Goal: Information Seeking & Learning: Understand process/instructions

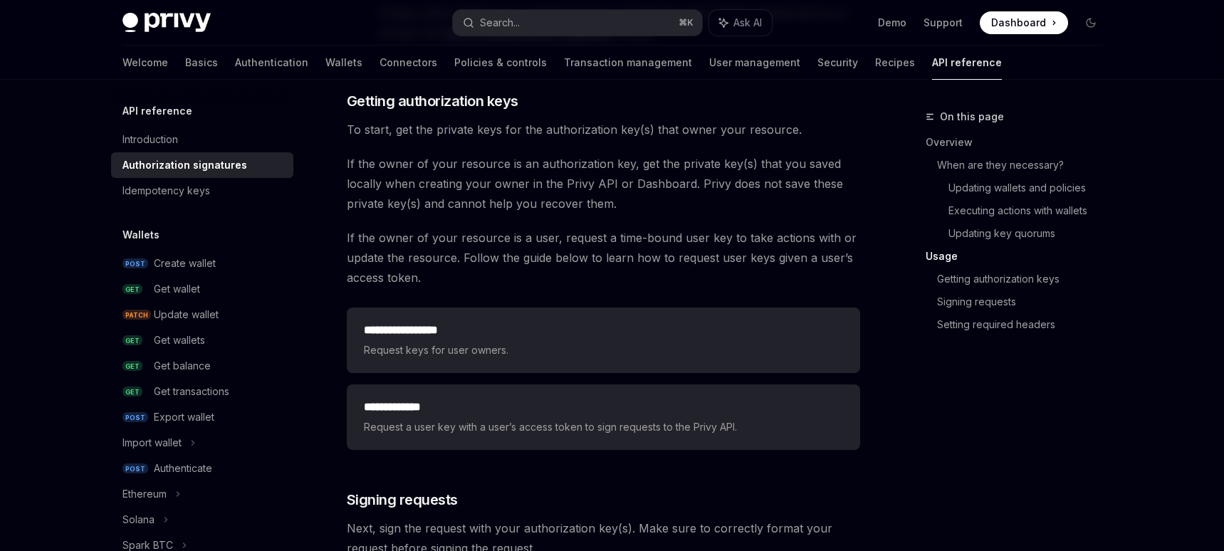
scroll to position [1782, 0]
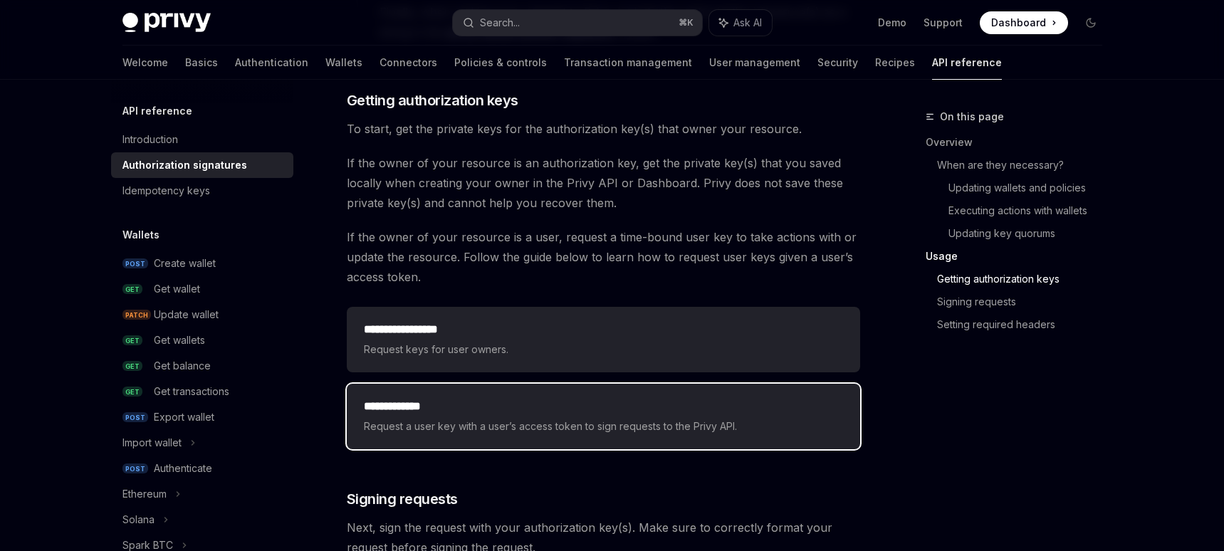
click at [507, 416] on div "**********" at bounding box center [603, 416] width 479 height 37
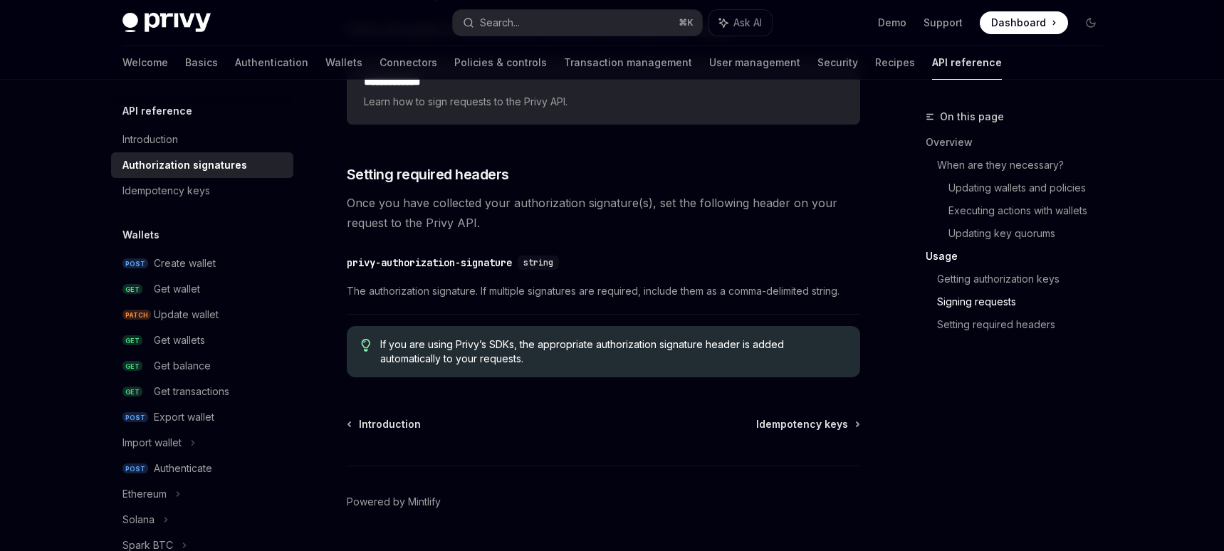
scroll to position [2392, 0]
click at [454, 263] on div "privy-authorization-signature" at bounding box center [429, 260] width 165 height 14
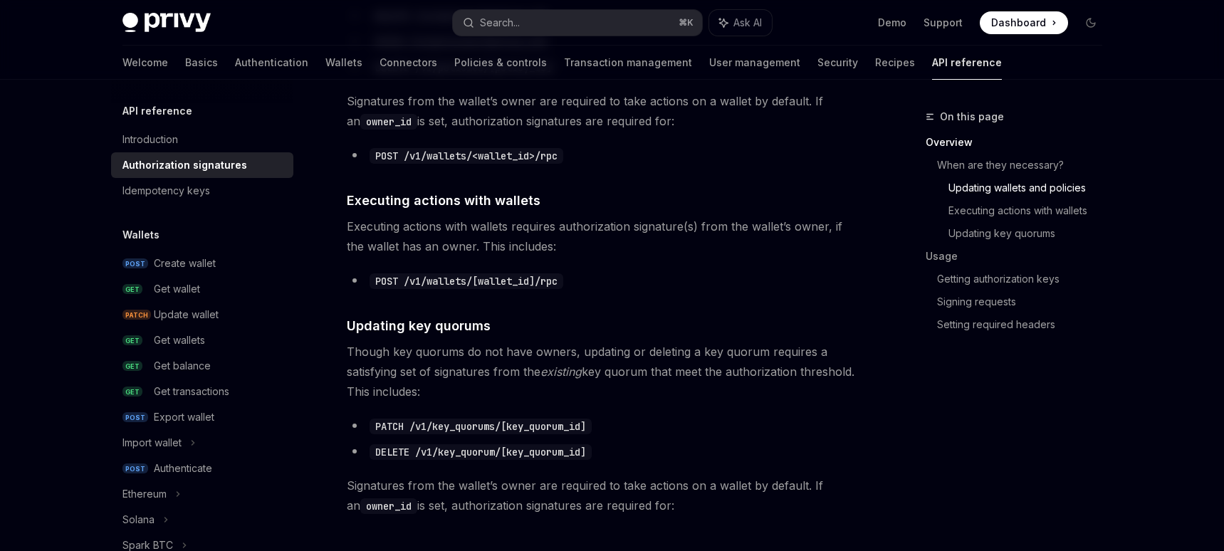
scroll to position [811, 0]
click at [503, 283] on code "POST /v1/wallets/[wallet_id]/rpc" at bounding box center [467, 281] width 194 height 16
click at [535, 237] on span "Executing actions with wallets requires authorization signature(s) from the wal…" at bounding box center [603, 236] width 513 height 40
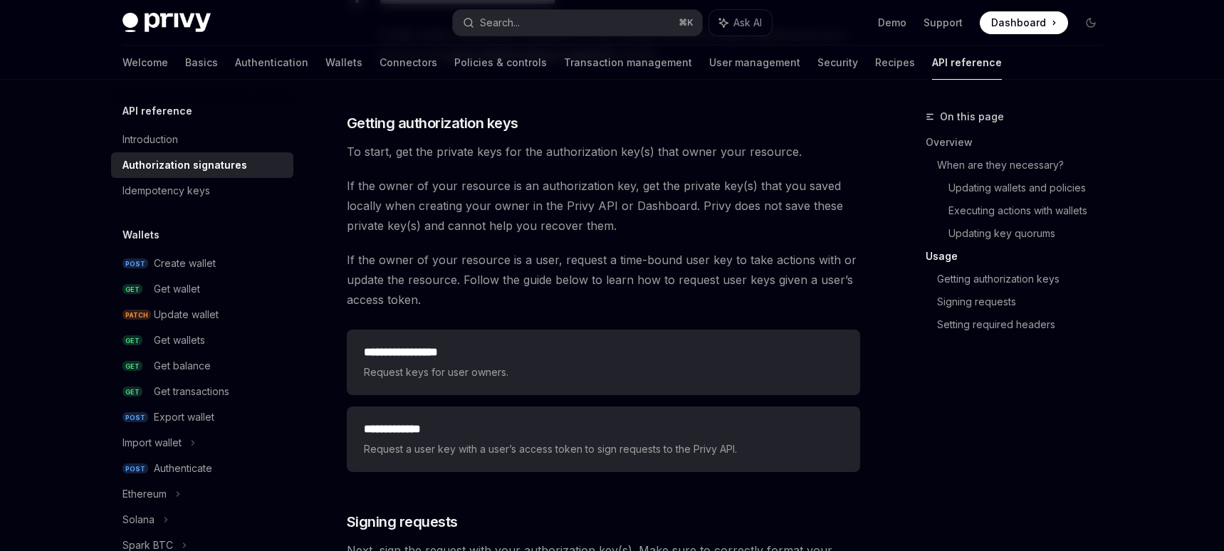
scroll to position [1760, 0]
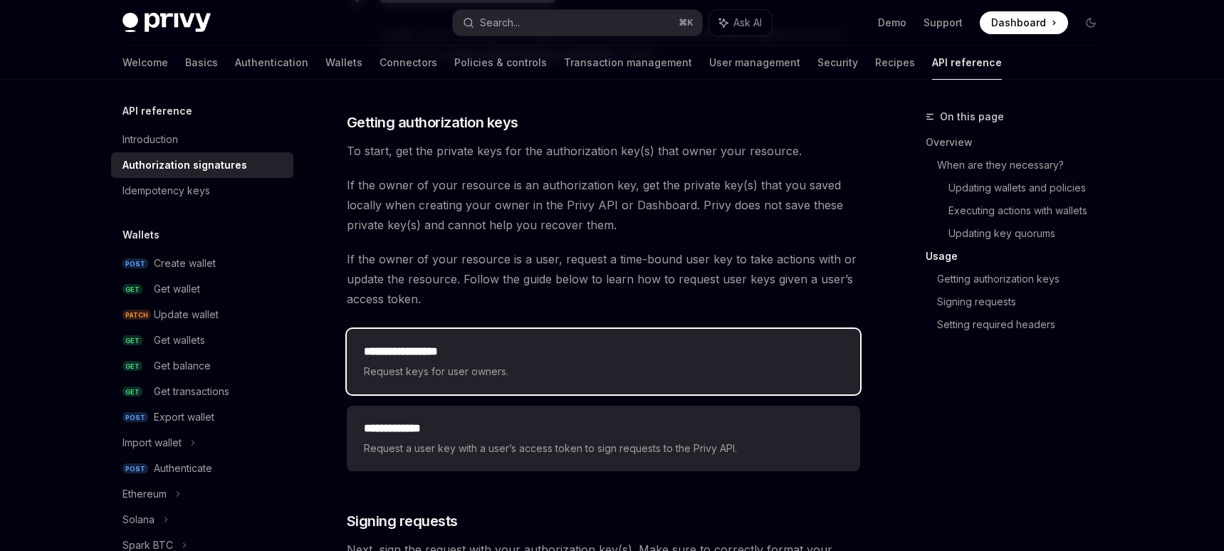
click at [565, 372] on span "Request keys for user owners." at bounding box center [603, 371] width 479 height 17
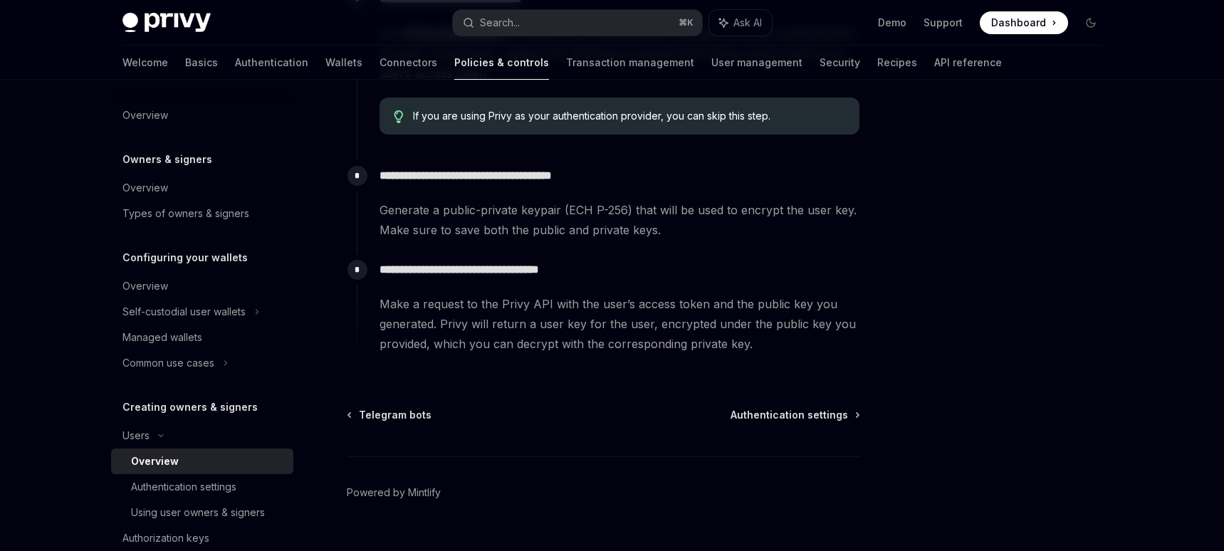
scroll to position [580, 0]
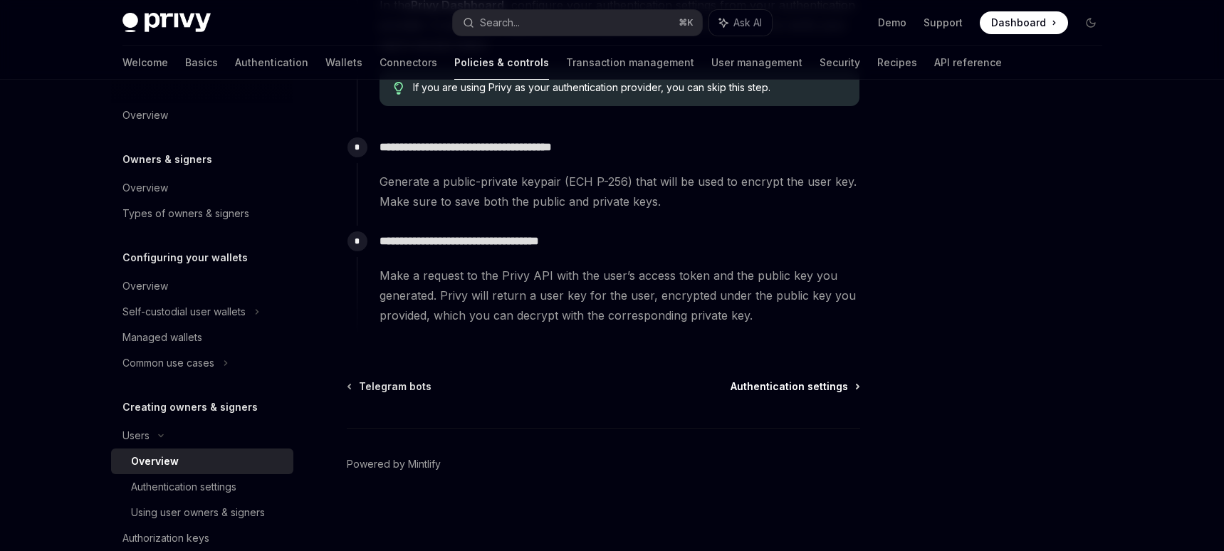
click at [817, 389] on span "Authentication settings" at bounding box center [789, 386] width 117 height 14
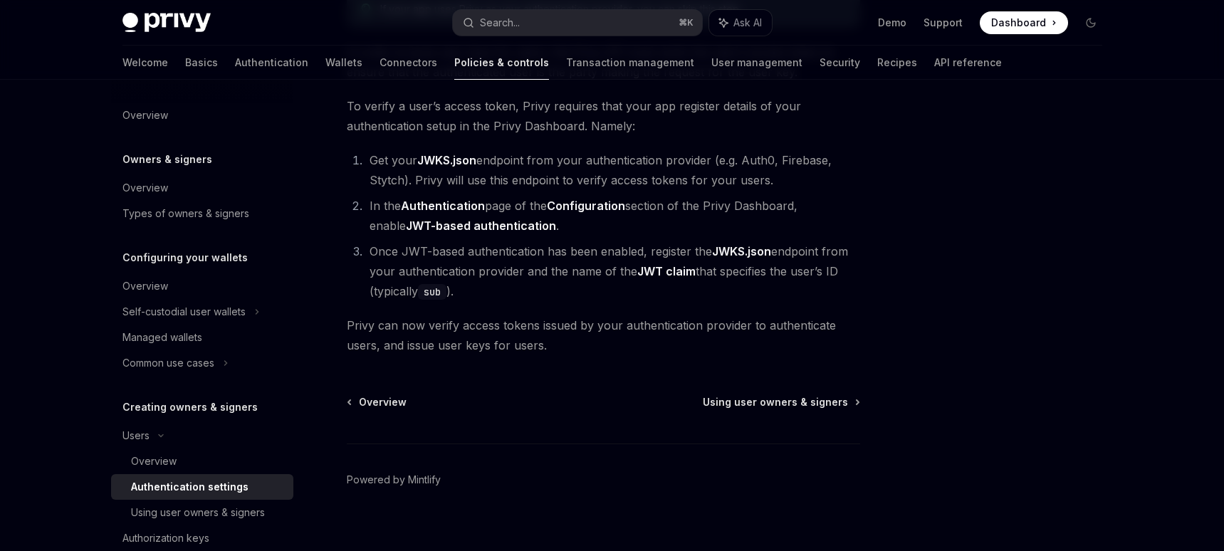
scroll to position [204, 0]
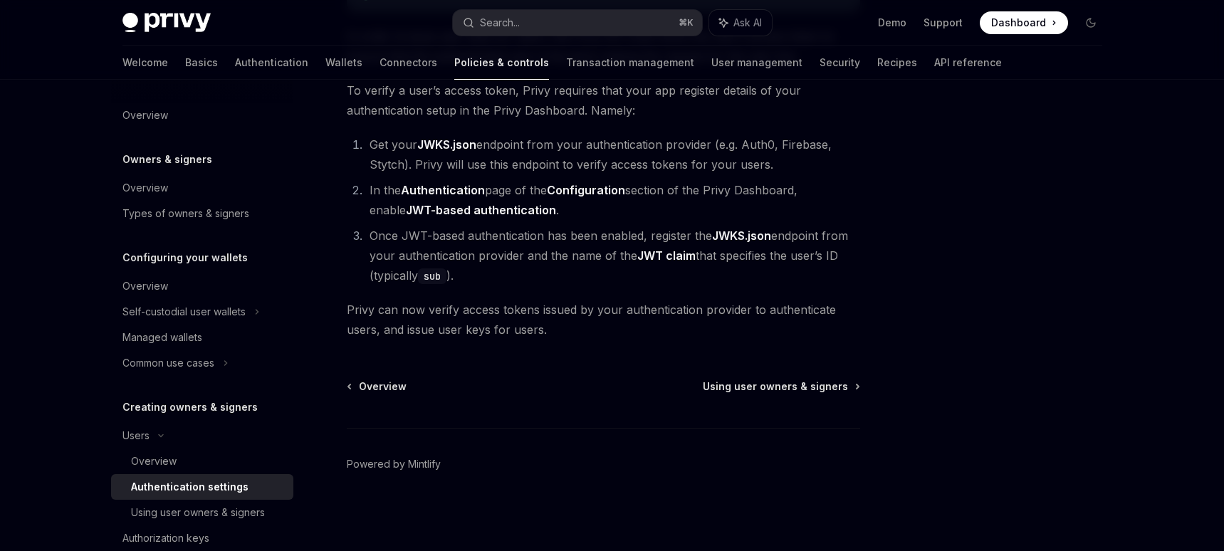
type textarea "*"
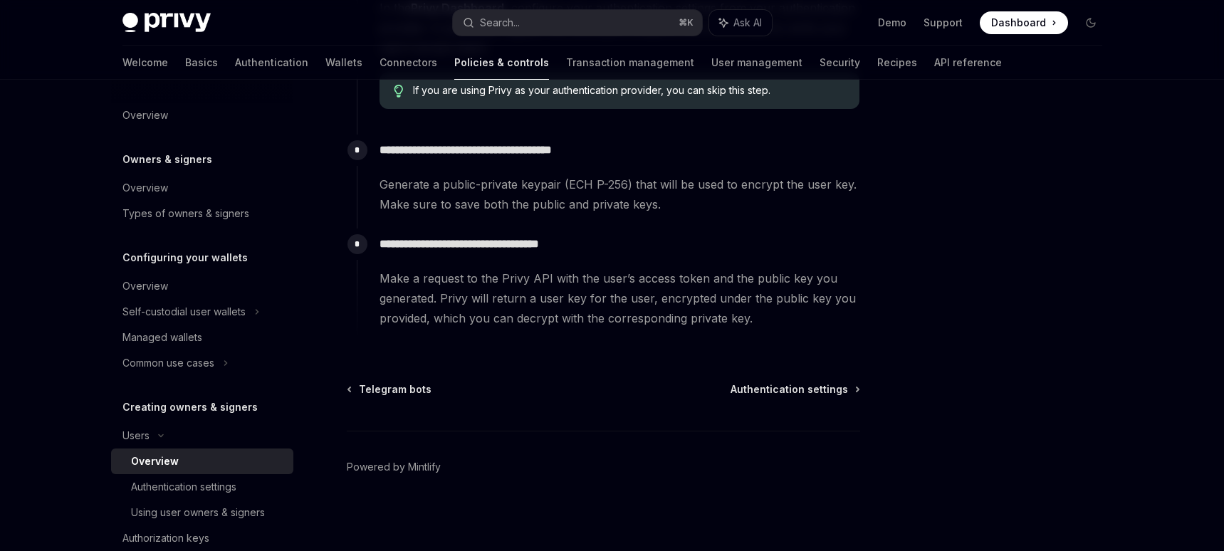
scroll to position [580, 0]
